Goal: Information Seeking & Learning: Check status

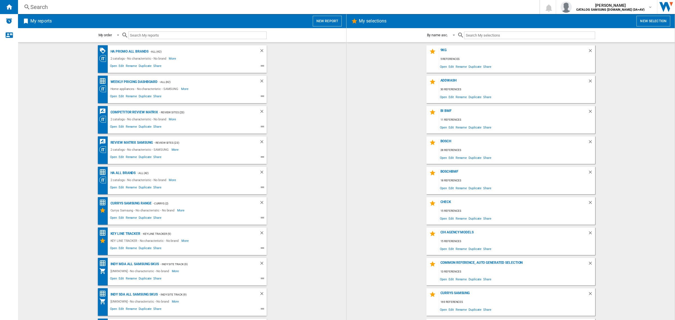
click at [175, 5] on div "Search" at bounding box center [277, 7] width 494 height 8
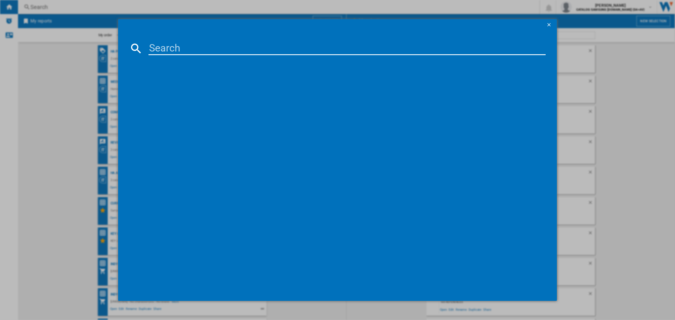
click at [193, 48] on input at bounding box center [346, 48] width 397 height 13
paste input "SMS6TCI02G"
type input "SMS6TCI02"
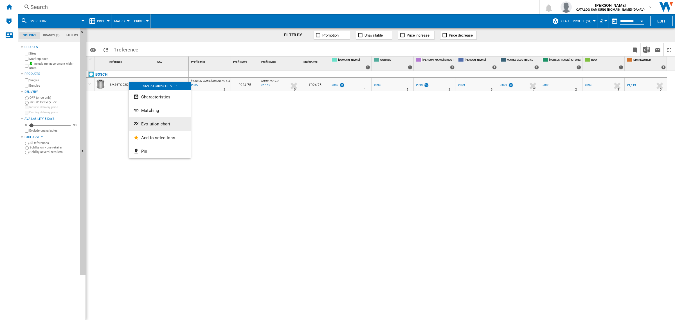
click at [165, 121] on span "Evolution chart" at bounding box center [155, 123] width 29 height 5
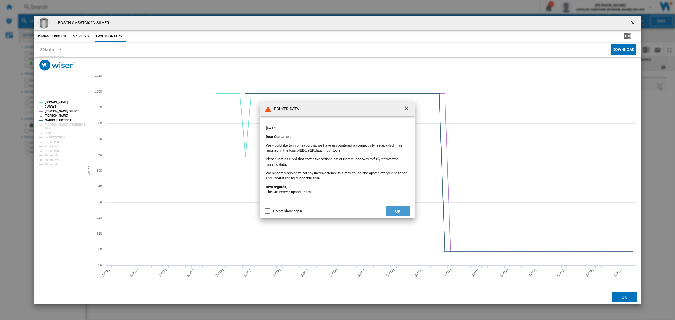
click at [401, 210] on button "OK" at bounding box center [397, 211] width 25 height 10
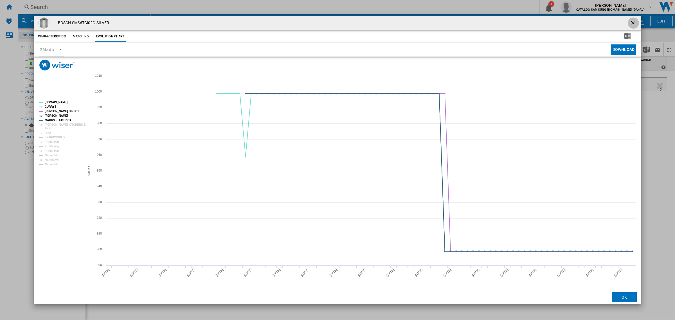
click at [630, 23] on ng-md-icon "getI18NText('BUTTONS.CLOSE_DIALOG')" at bounding box center [633, 23] width 7 height 7
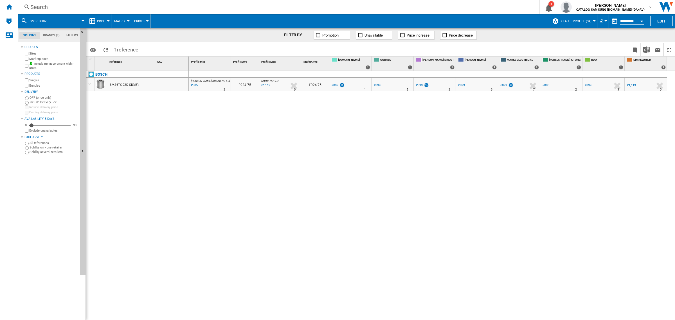
click at [151, 1] on div "Search Search 0 1 [PERSON_NAME] CATALOG SAMSUNG [DOMAIN_NAME] (DA+AV) CATALOG S…" at bounding box center [346, 7] width 657 height 14
click at [153, 6] on div "Search" at bounding box center [277, 7] width 494 height 8
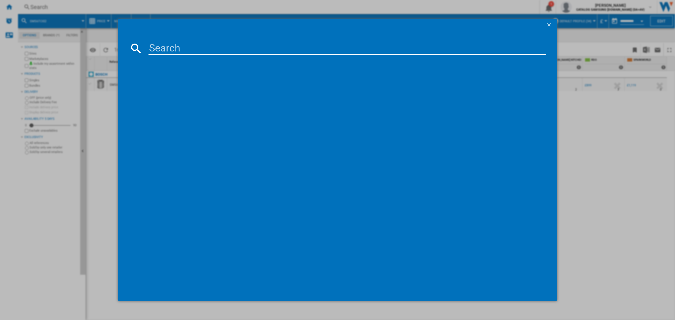
type input "SBH4HVX00G"
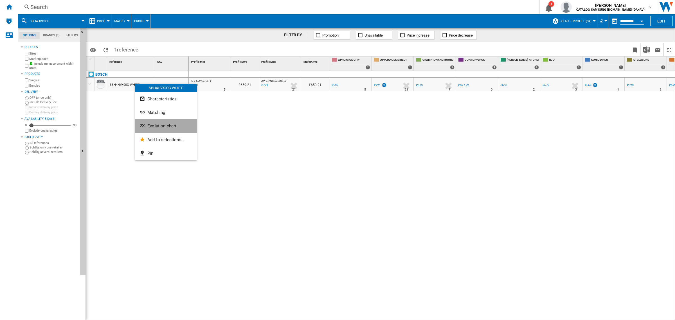
click at [183, 124] on button "Evolution chart" at bounding box center [166, 125] width 62 height 13
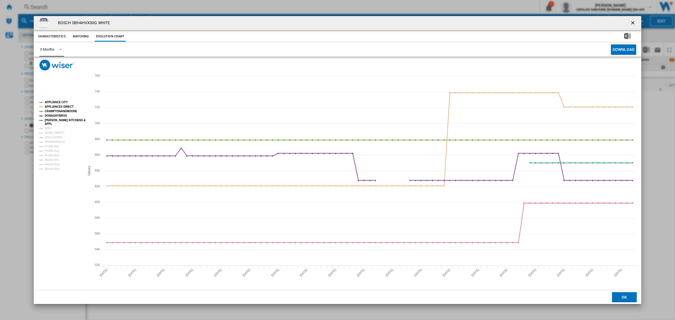
click at [51, 55] on md-select-value "3 Months" at bounding box center [51, 50] width 25 height 14
click at [61, 67] on md-option "6 Months" at bounding box center [54, 62] width 38 height 13
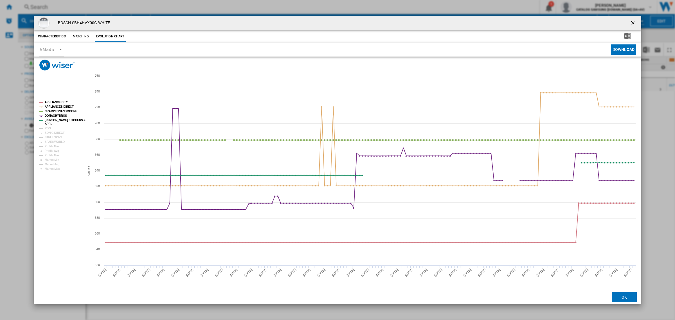
click at [632, 23] on ng-md-icon "getI18NText('BUTTONS.CLOSE_DIALOG')" at bounding box center [633, 23] width 7 height 7
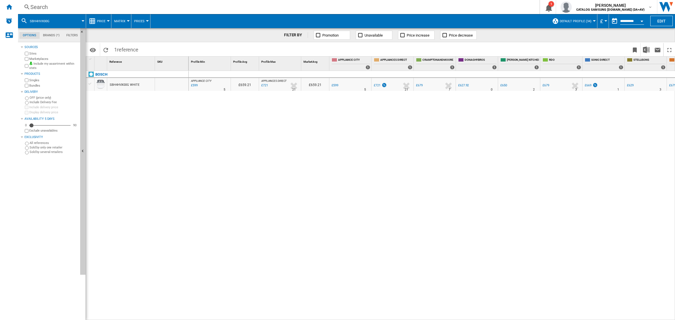
click at [640, 21] on div "Open calendar" at bounding box center [641, 21] width 3 height 1
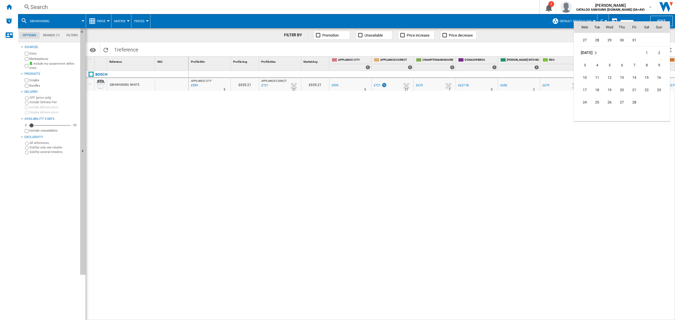
scroll to position [2260, 0]
click at [659, 50] on span "23" at bounding box center [658, 51] width 11 height 11
type input "**********"
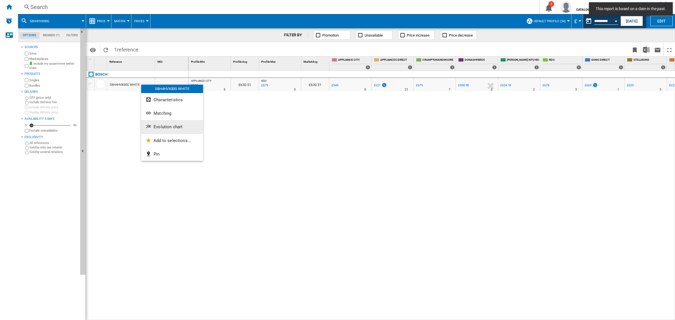
click at [178, 123] on button "Evolution chart" at bounding box center [172, 126] width 62 height 13
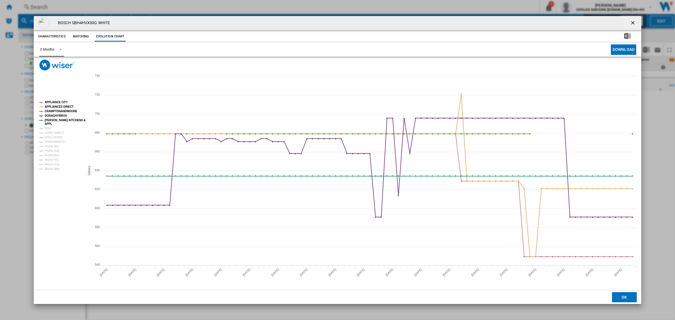
click at [46, 48] on div "3 Months" at bounding box center [47, 49] width 15 height 4
click at [56, 64] on md-option "6 Months" at bounding box center [54, 62] width 38 height 13
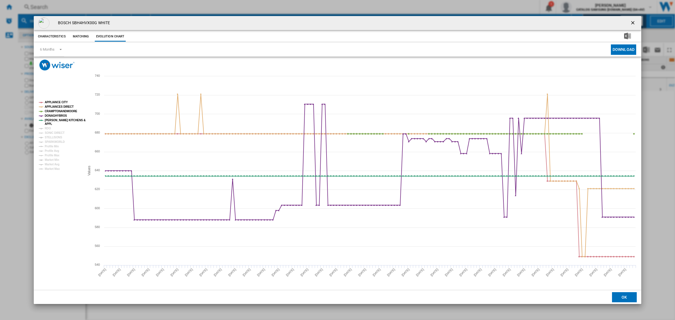
click at [633, 22] on ng-md-icon "getI18NText('BUTTONS.CLOSE_DIALOG')" at bounding box center [633, 23] width 7 height 7
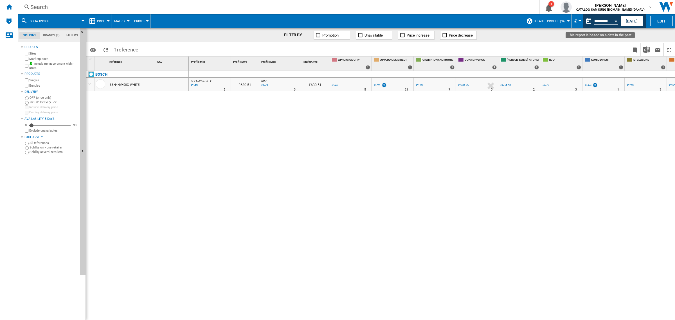
click at [612, 24] on button "Open calendar" at bounding box center [615, 20] width 10 height 10
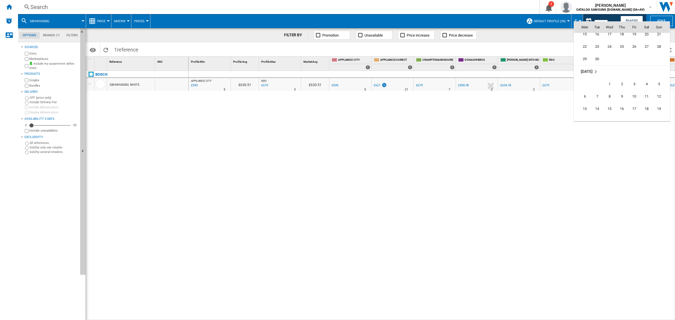
scroll to position [1497, 0]
click at [664, 78] on td "28" at bounding box center [660, 82] width 17 height 12
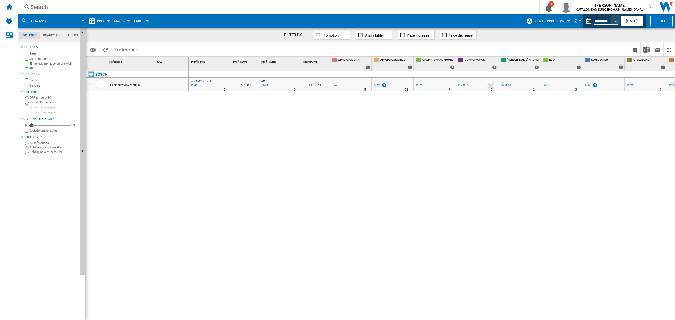
type input "**********"
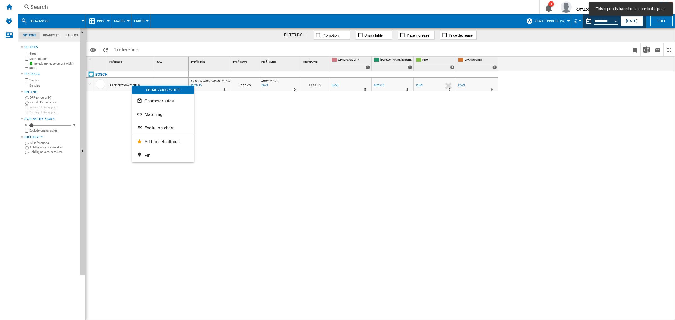
click at [167, 124] on button "Evolution chart" at bounding box center [163, 127] width 62 height 13
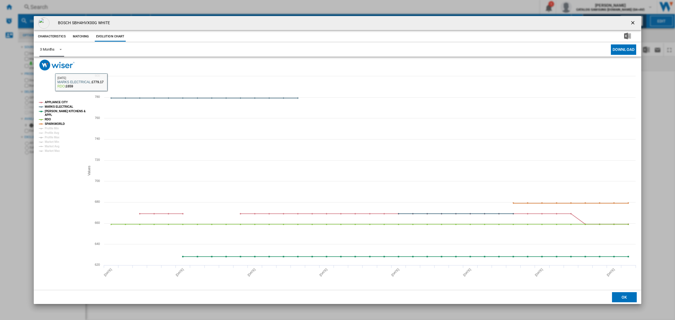
click at [55, 51] on md-select-value "3 Months" at bounding box center [51, 50] width 25 height 14
click at [52, 61] on div "6 Months" at bounding box center [47, 63] width 15 height 5
click at [637, 22] on button "Product popup" at bounding box center [632, 22] width 11 height 11
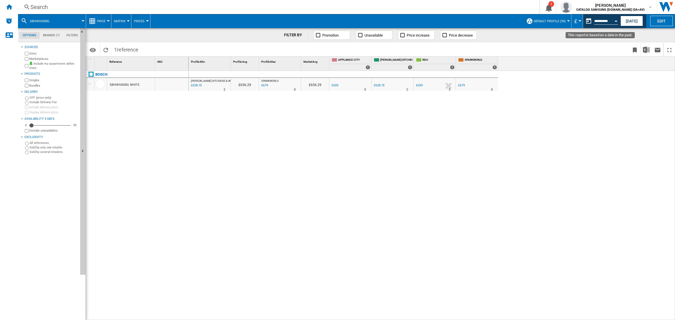
click at [615, 20] on button "Open calendar" at bounding box center [615, 20] width 10 height 10
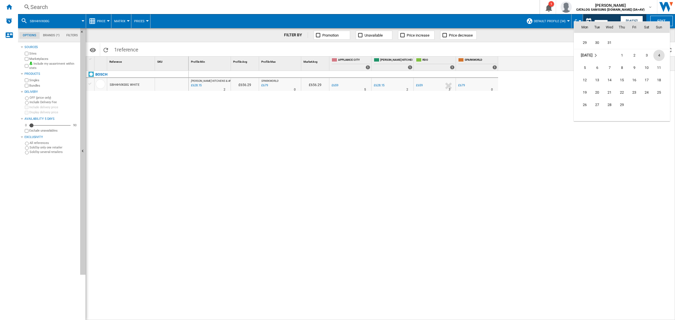
scroll to position [1314, 0]
click at [657, 67] on span "4" at bounding box center [658, 65] width 11 height 11
type input "**********"
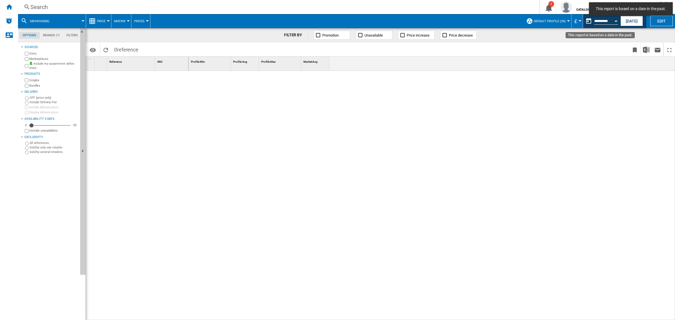
click at [616, 22] on button "Open calendar" at bounding box center [615, 20] width 10 height 10
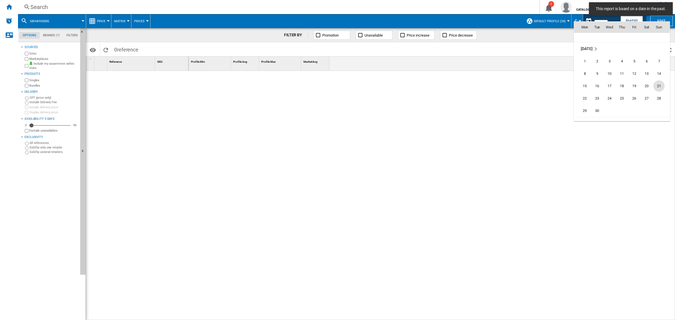
scroll to position [1481, 0]
click at [659, 94] on span "28" at bounding box center [658, 97] width 11 height 11
type input "**********"
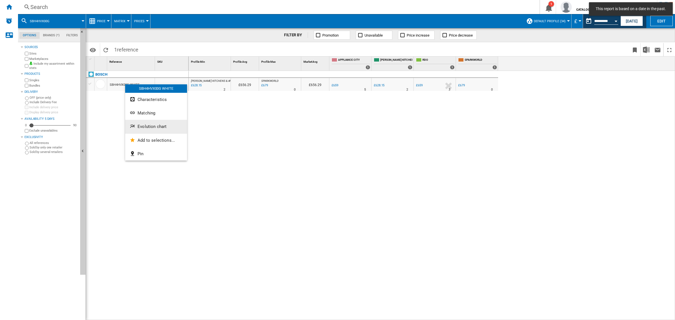
click at [180, 127] on button "Evolution chart" at bounding box center [156, 126] width 62 height 13
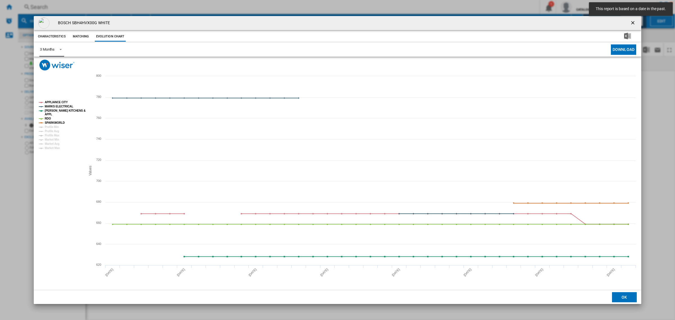
click at [58, 49] on span "Product popup" at bounding box center [59, 48] width 7 height 5
click at [54, 62] on div "6 Months" at bounding box center [47, 63] width 15 height 5
click at [630, 23] on ng-md-icon "getI18NText('BUTTONS.CLOSE_DIALOG')" at bounding box center [633, 23] width 7 height 7
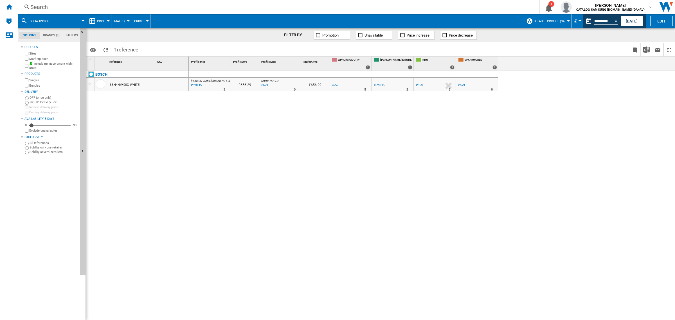
click at [392, 134] on div "[PERSON_NAME] KITCHENS & APPL : -1.0 % £628.15 % N/A 2 [PERSON_NAME] KITCHENS &…" at bounding box center [432, 196] width 486 height 250
